Goal: Find specific page/section: Find specific page/section

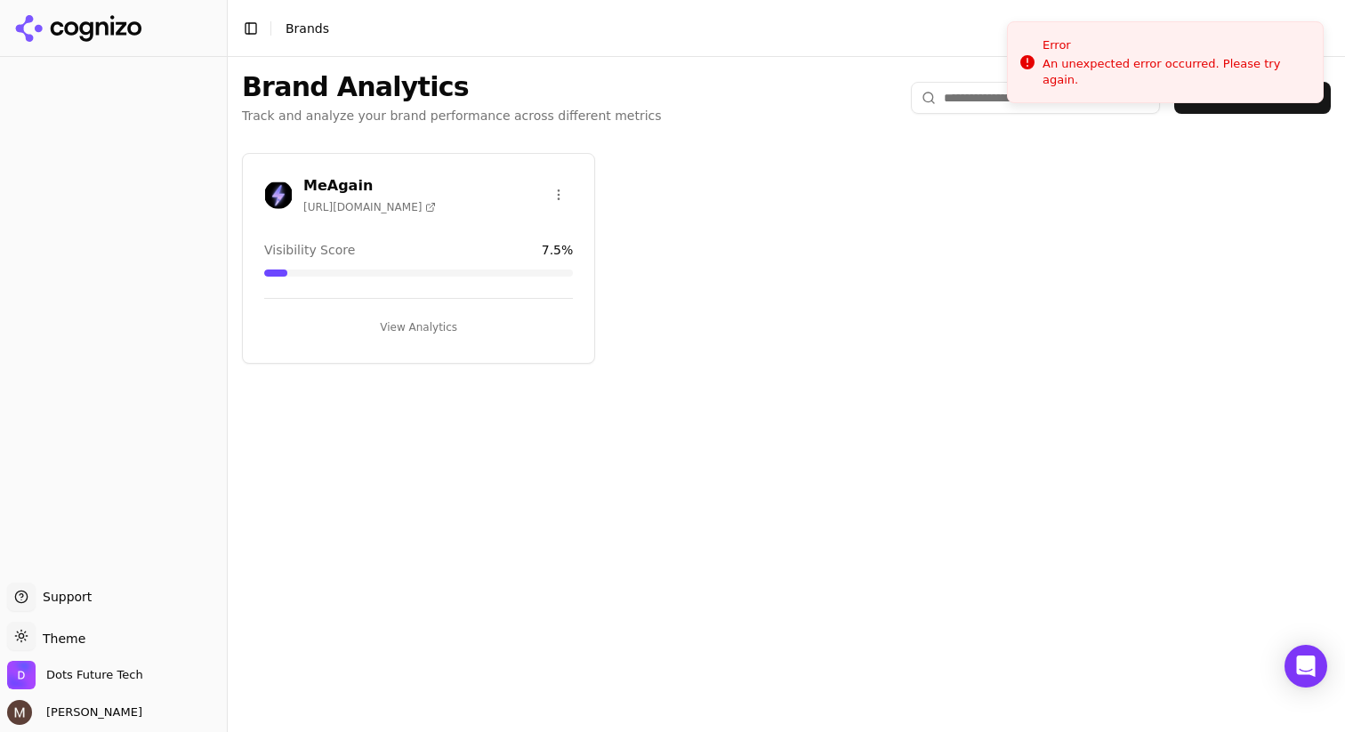
click at [467, 191] on div "MeAgain [URL][DOMAIN_NAME]" at bounding box center [418, 194] width 309 height 39
click at [370, 182] on h3 "MeAgain" at bounding box center [369, 185] width 133 height 21
